Goal: Task Accomplishment & Management: Complete application form

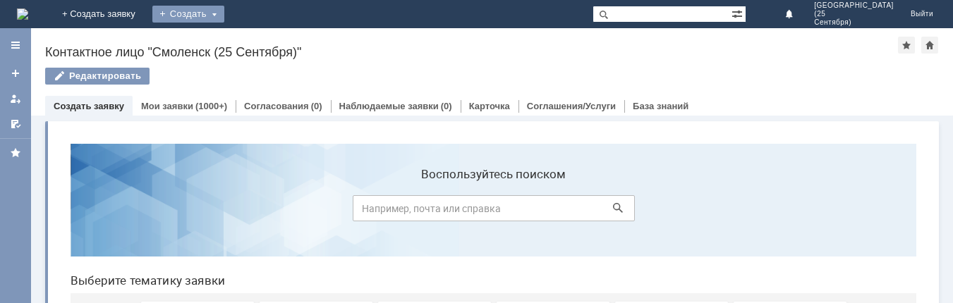
click at [224, 16] on div "Создать" at bounding box center [188, 14] width 72 height 17
click at [224, 13] on div "Создать" at bounding box center [188, 14] width 72 height 17
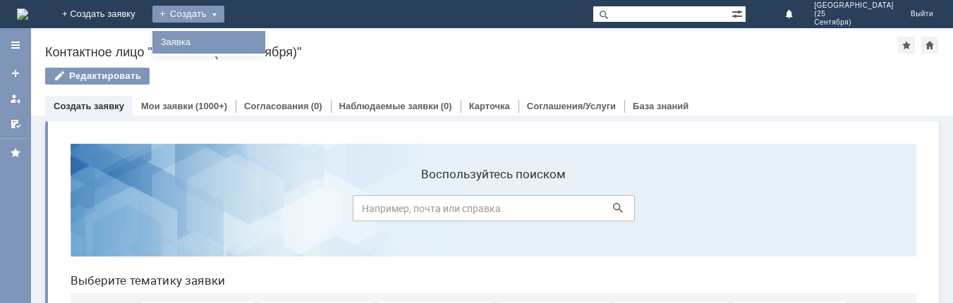
click at [262, 47] on link "Заявка" at bounding box center [208, 42] width 107 height 17
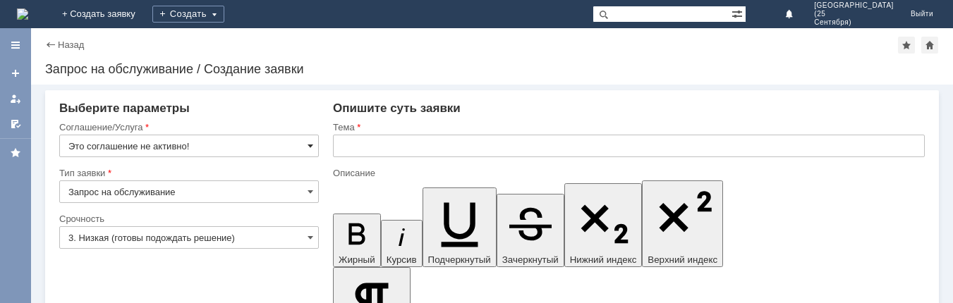
click at [308, 144] on span at bounding box center [311, 145] width 6 height 11
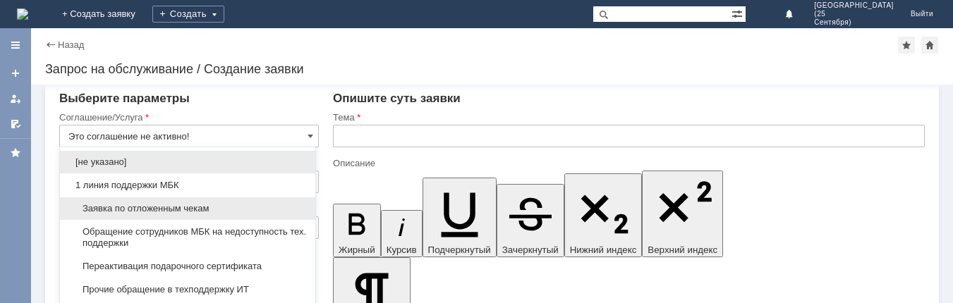
click at [253, 207] on span "Заявка по отложенным чекам" at bounding box center [187, 208] width 238 height 11
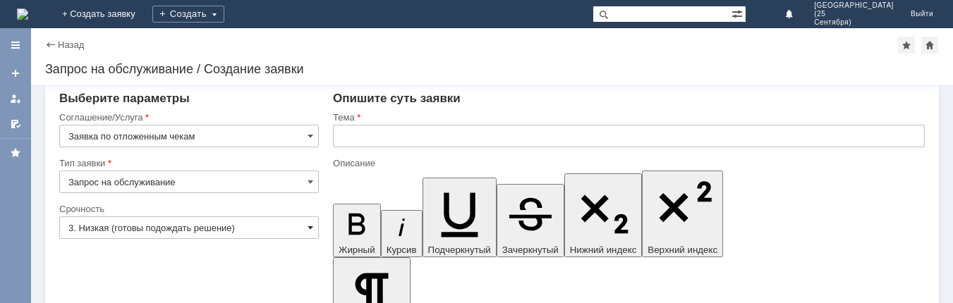
type input "Заявка по отложенным чекам"
click at [308, 226] on span at bounding box center [311, 227] width 6 height 11
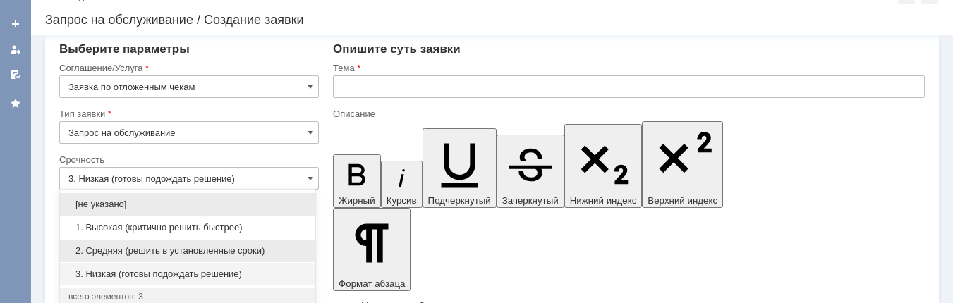
scroll to position [27, 0]
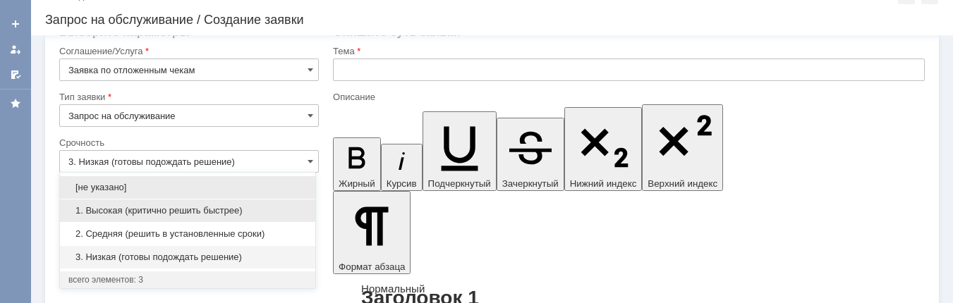
click at [266, 202] on div "1. Высокая (критично решить быстрее)" at bounding box center [187, 211] width 255 height 23
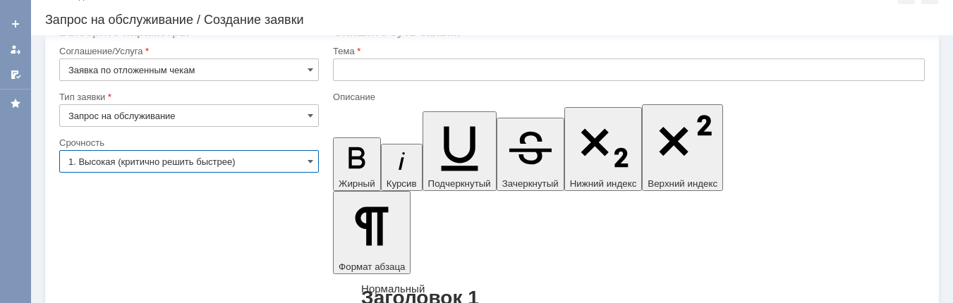
type input "1. Высокая (критично решить быстрее)"
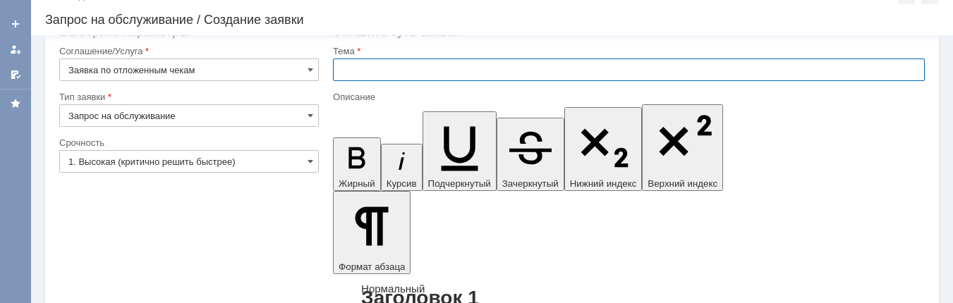
click at [361, 64] on input "text" at bounding box center [629, 70] width 592 height 23
type input "отложенные чеки"
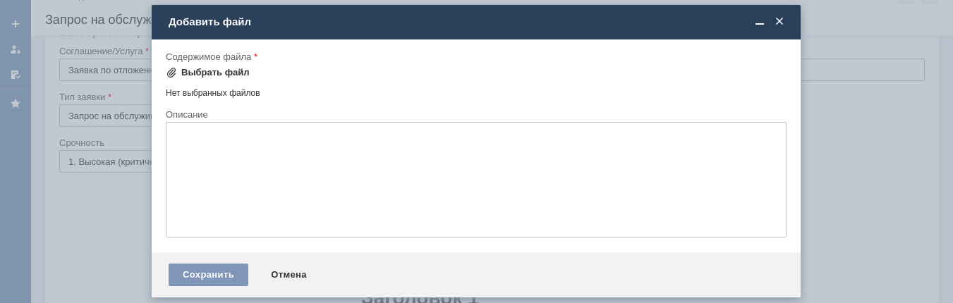
click at [224, 73] on div "Выбрать файл" at bounding box center [215, 72] width 68 height 11
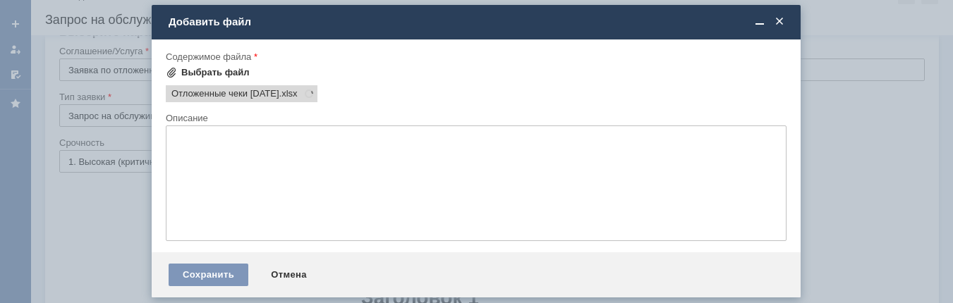
scroll to position [0, 0]
click at [219, 273] on div "Сохранить" at bounding box center [209, 275] width 80 height 23
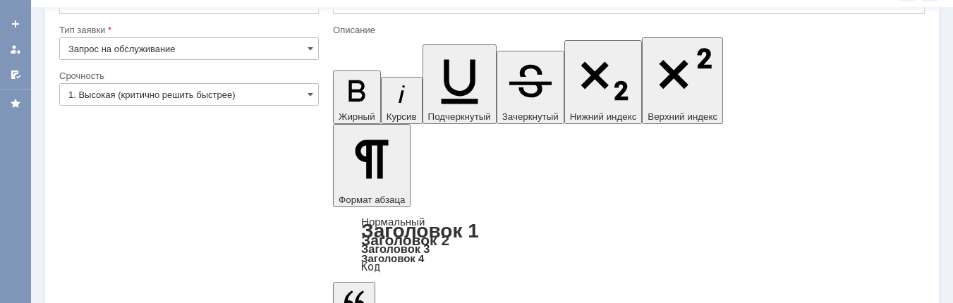
scroll to position [64, 0]
